Goal: Transaction & Acquisition: Purchase product/service

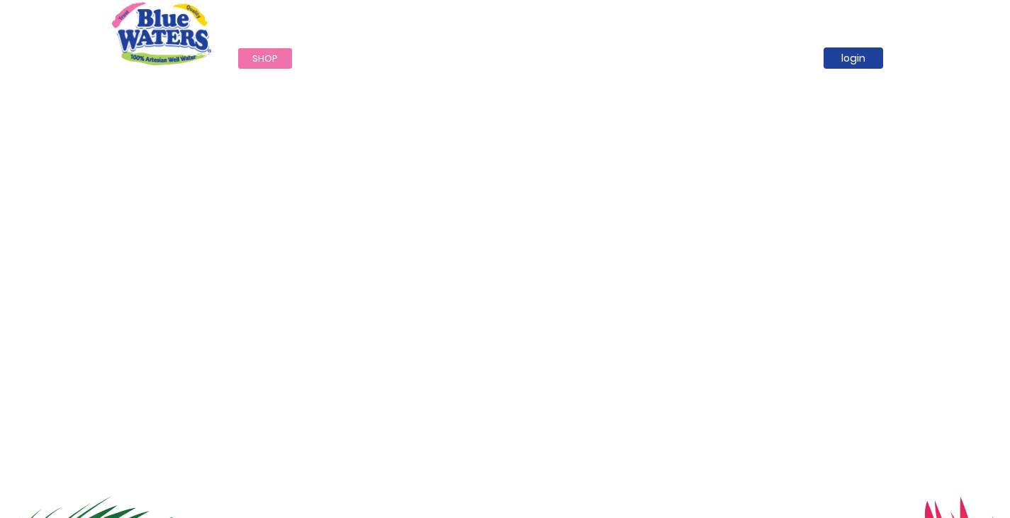
click at [254, 55] on span "Shop" at bounding box center [265, 58] width 26 height 13
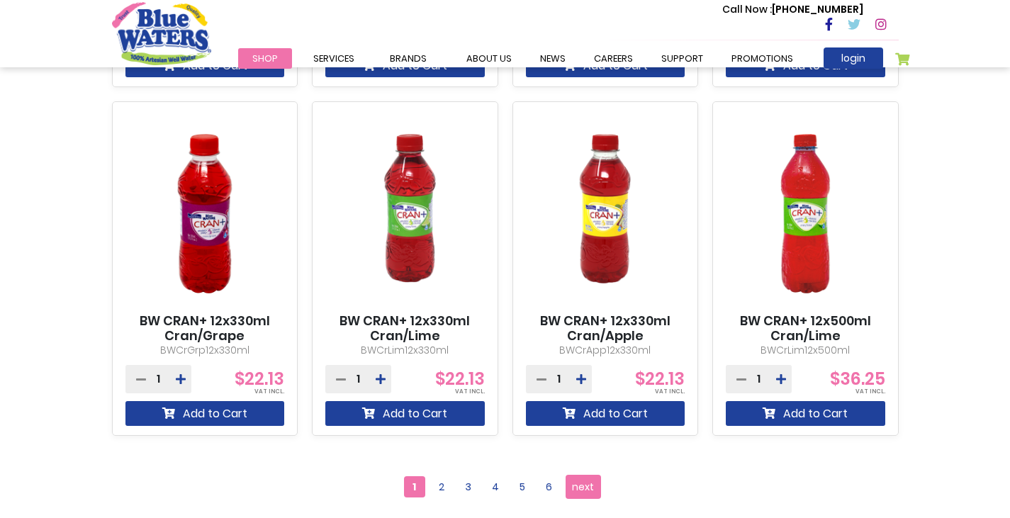
scroll to position [1205, 0]
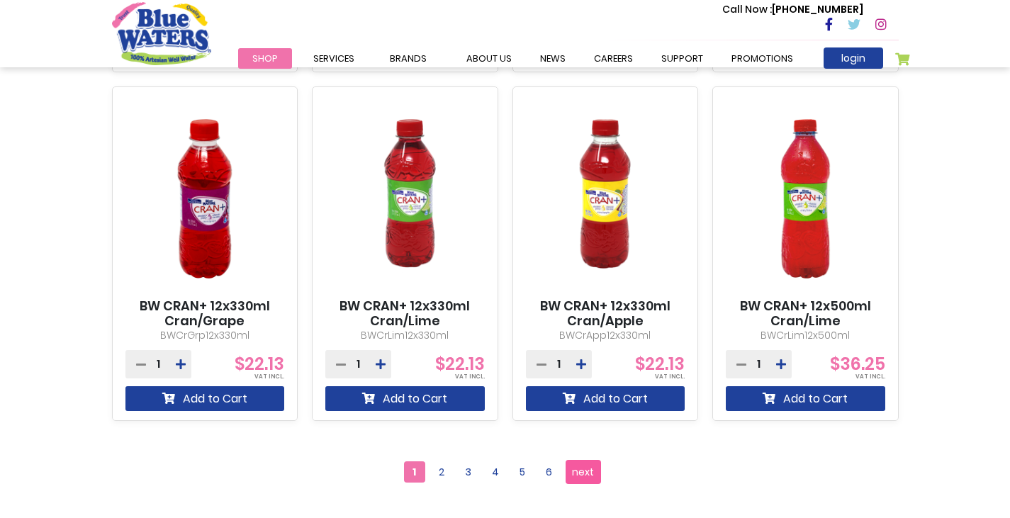
click at [576, 469] on span "next" at bounding box center [583, 471] width 22 height 21
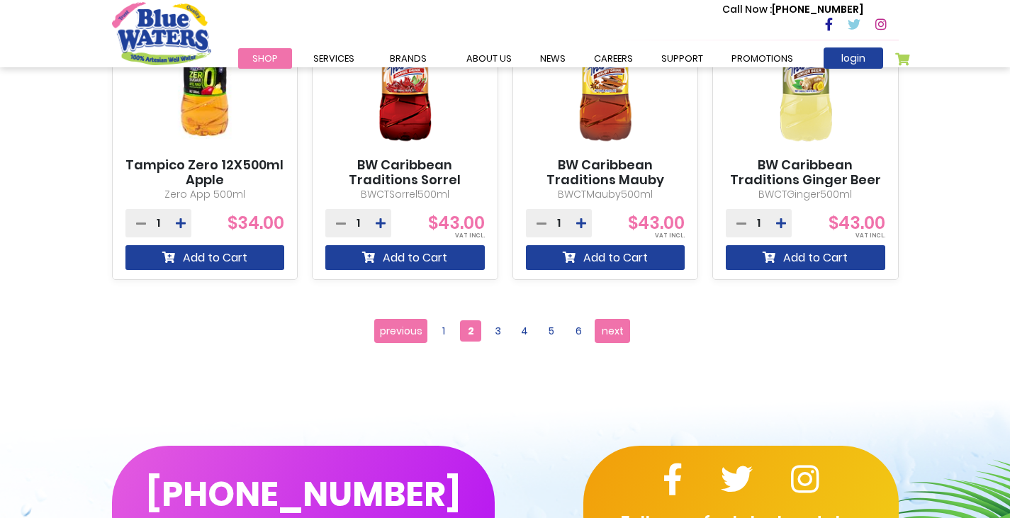
scroll to position [1347, 0]
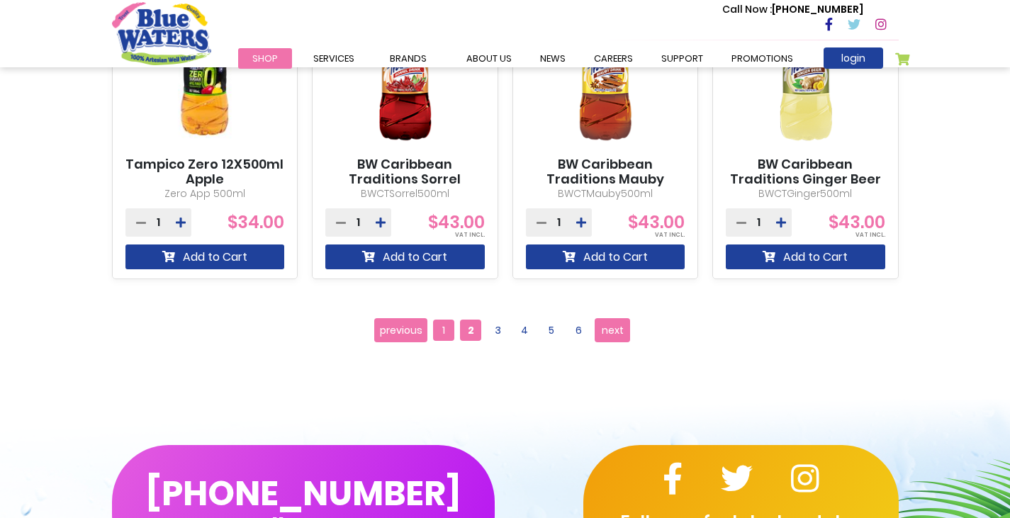
click at [445, 325] on span "1" at bounding box center [443, 330] width 21 height 21
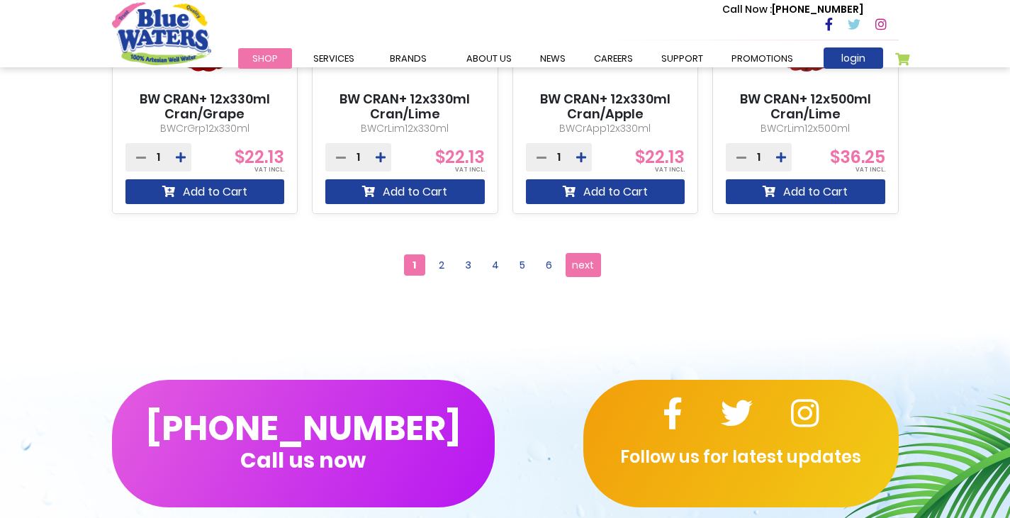
scroll to position [1418, 0]
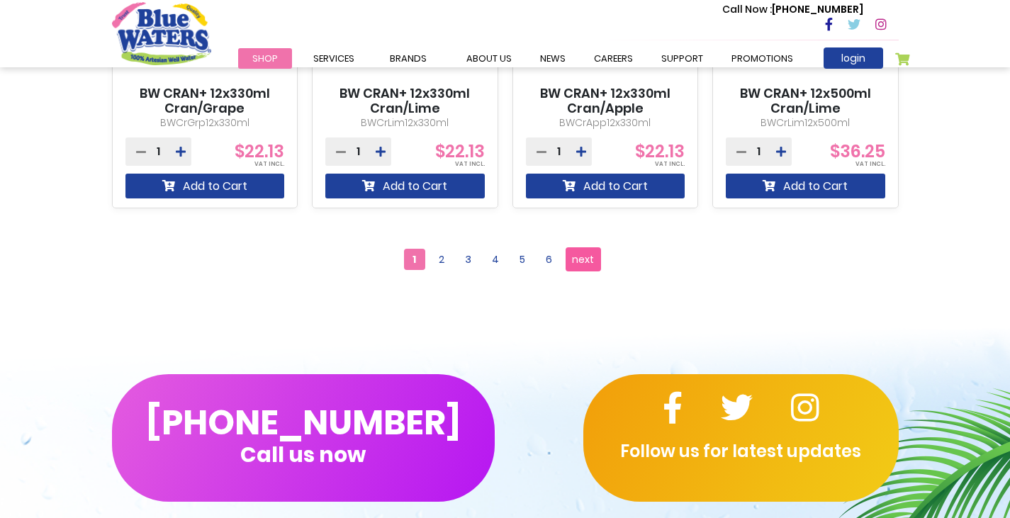
click at [581, 254] on span "next" at bounding box center [583, 259] width 22 height 21
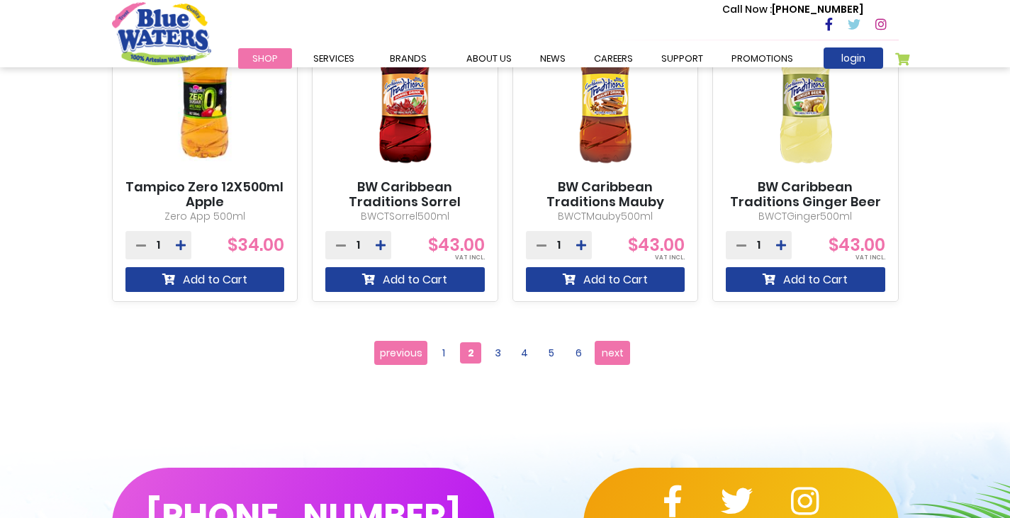
scroll to position [1347, 0]
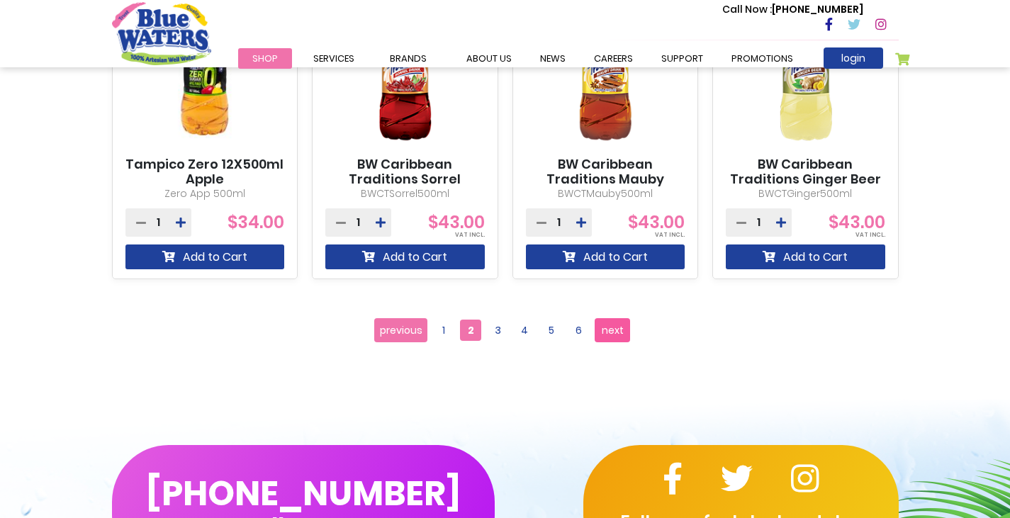
click at [609, 323] on span "next" at bounding box center [613, 330] width 22 height 21
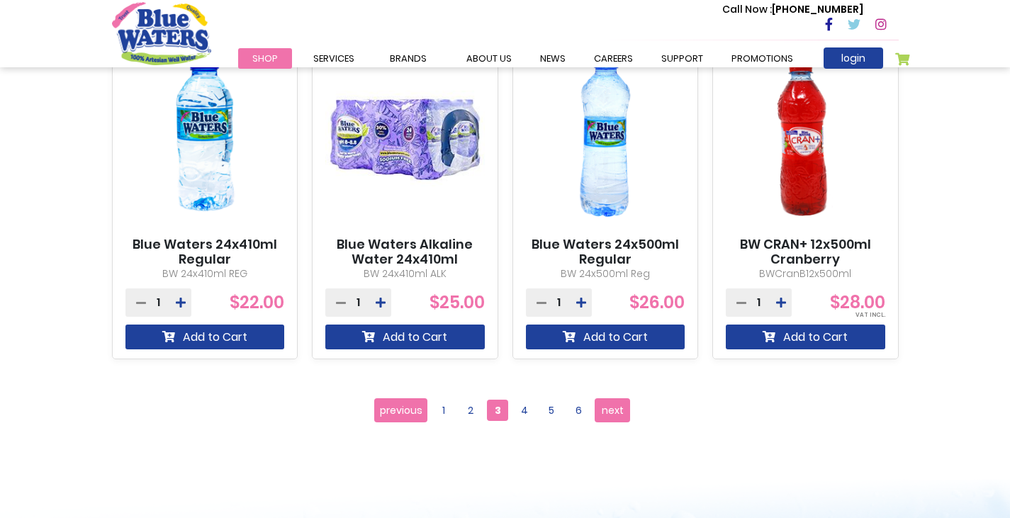
scroll to position [1347, 0]
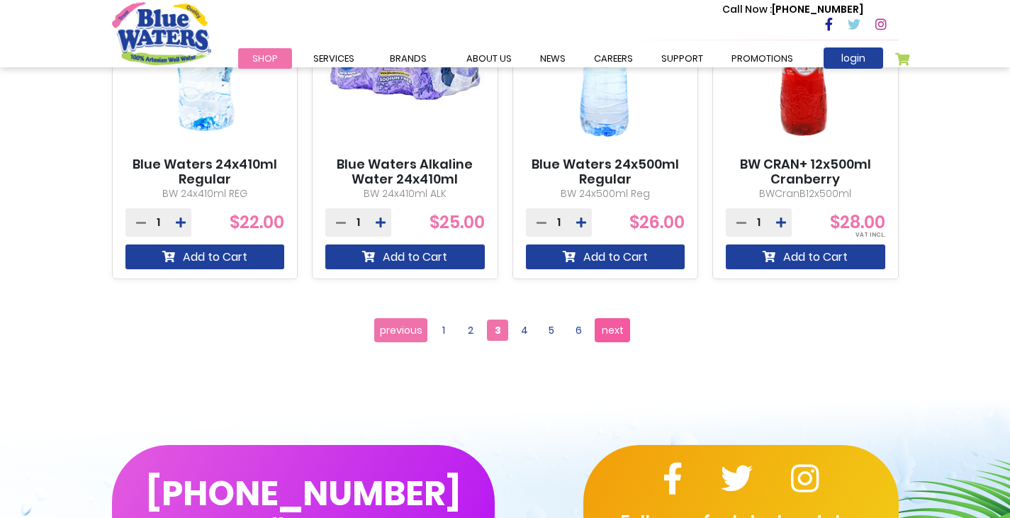
click at [604, 327] on span "next" at bounding box center [613, 330] width 22 height 21
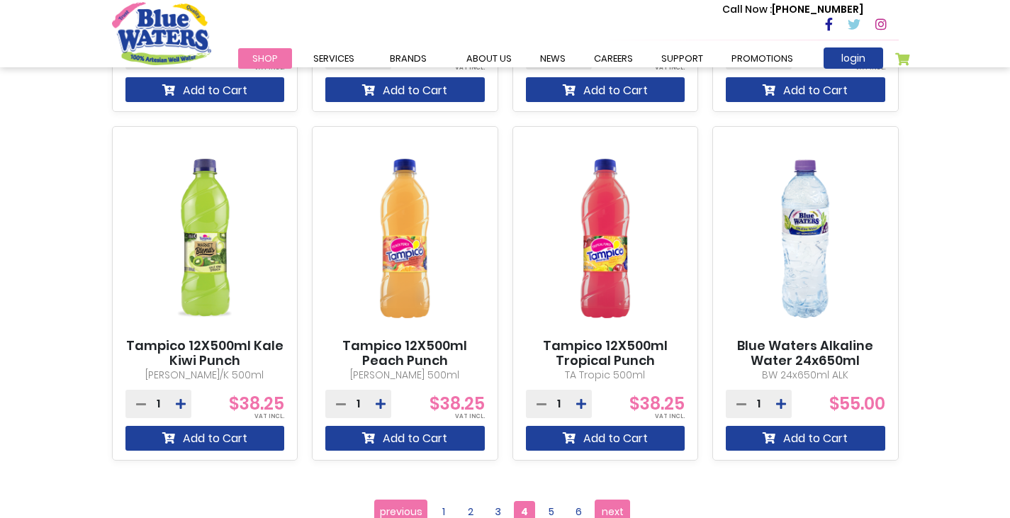
scroll to position [1205, 0]
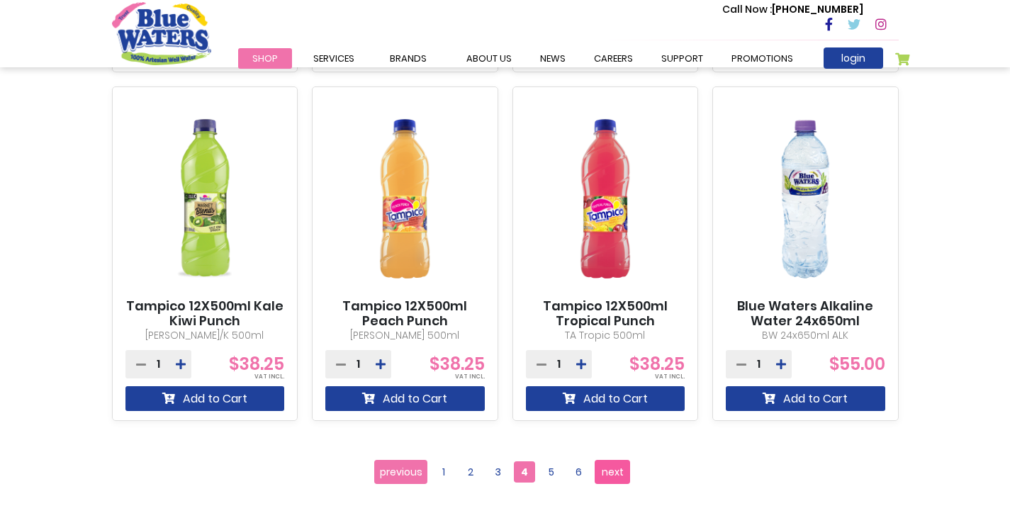
click at [608, 470] on span "next" at bounding box center [613, 471] width 22 height 21
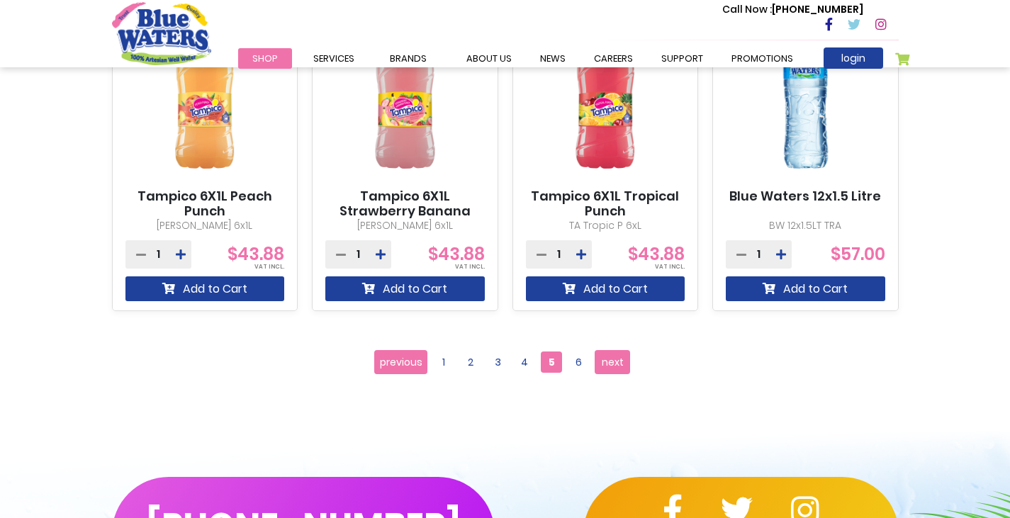
scroll to position [1347, 0]
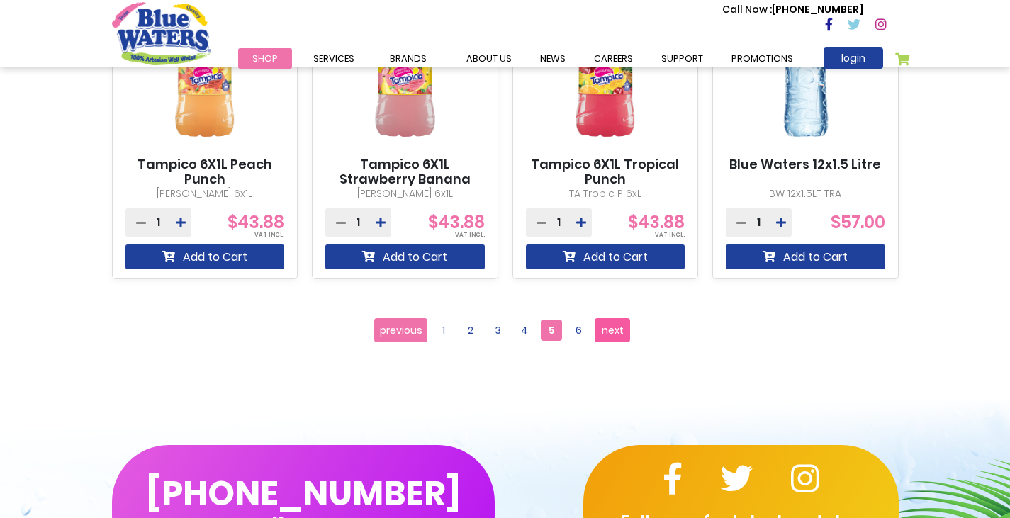
click at [610, 328] on span "next" at bounding box center [613, 330] width 22 height 21
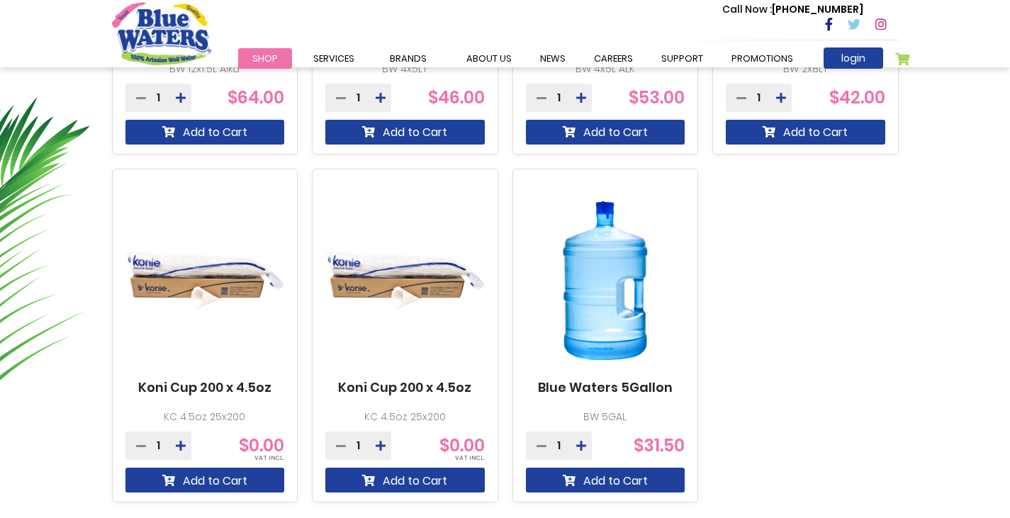
scroll to position [851, 0]
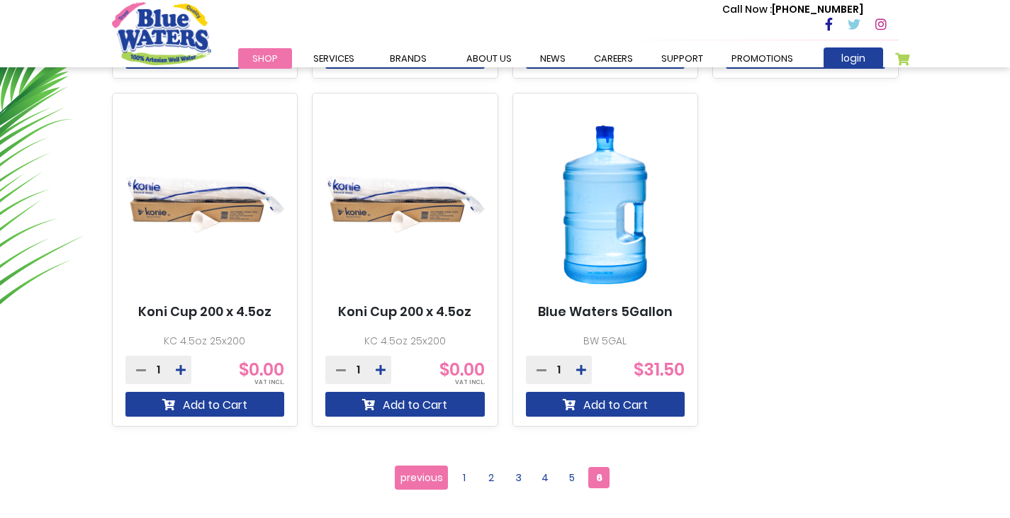
click at [411, 303] on img at bounding box center [405, 205] width 160 height 199
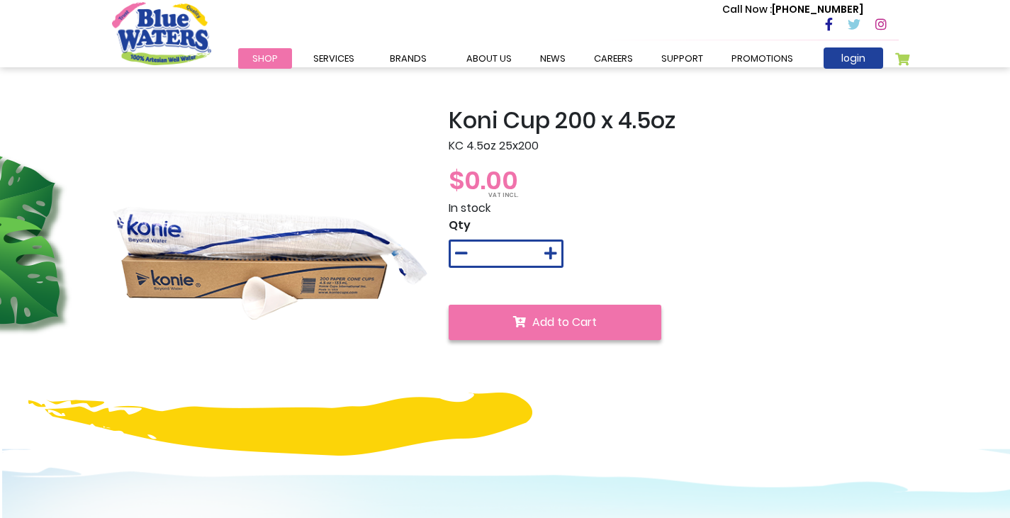
click at [539, 323] on span "Add to Cart" at bounding box center [564, 322] width 65 height 16
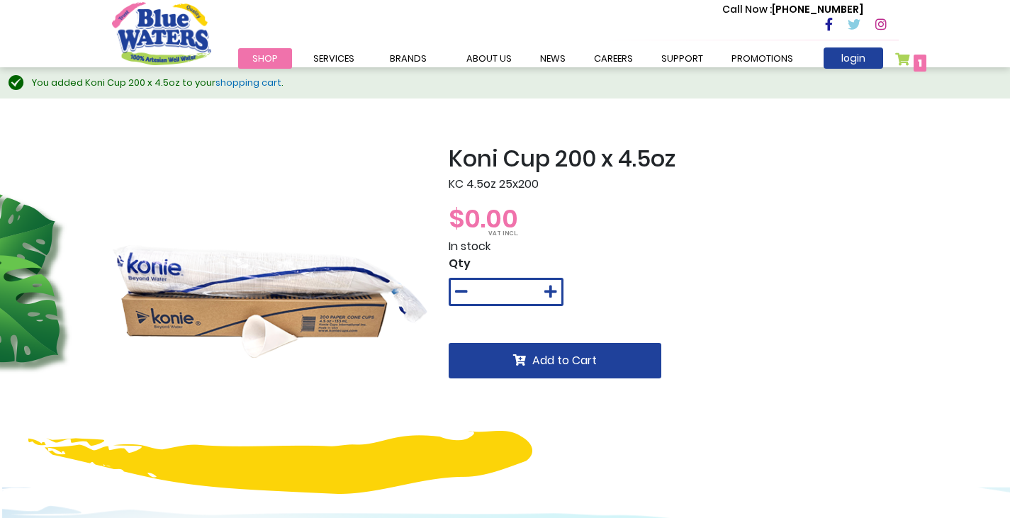
click at [905, 55] on link "My Cart 1 1 items" at bounding box center [911, 62] width 32 height 21
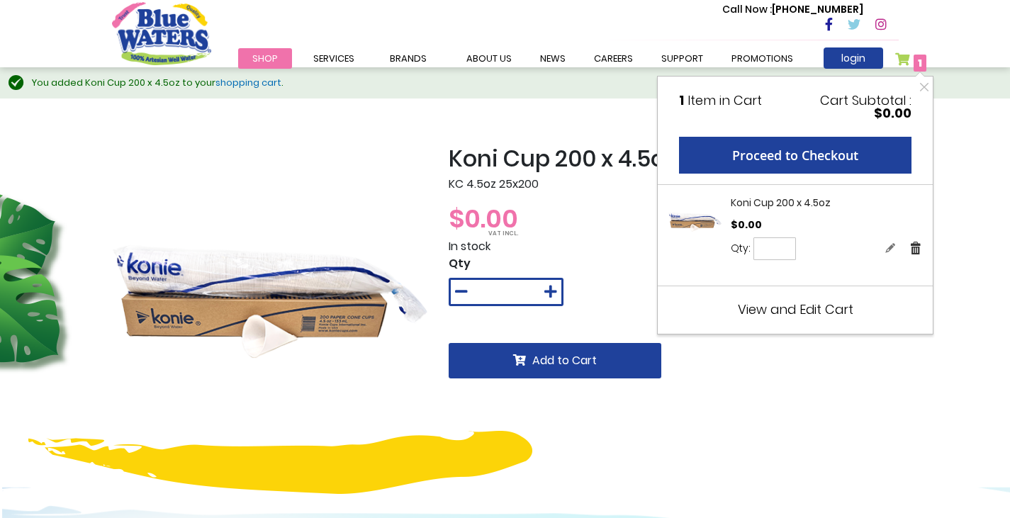
click at [912, 247] on link "Remove" at bounding box center [916, 247] width 13 height 15
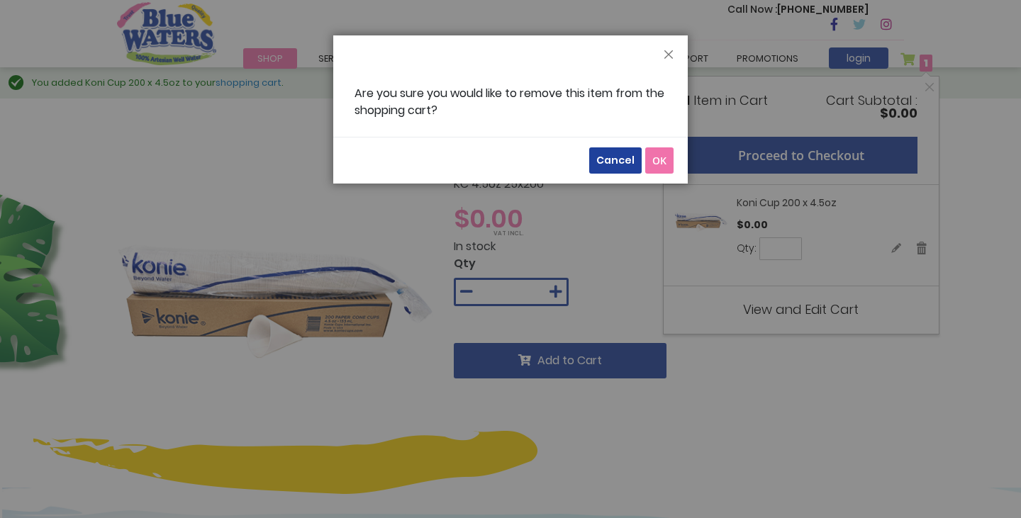
click at [656, 156] on span "OK" at bounding box center [659, 160] width 14 height 13
